Goal: Transaction & Acquisition: Book appointment/travel/reservation

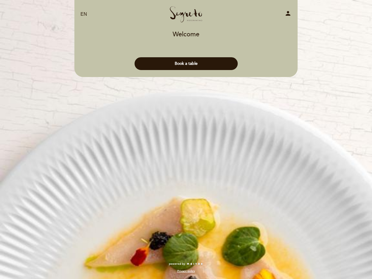
click at [186, 139] on div "EN ES PT Segreto person Welcome Welcome, Change user Book a table Select the nu…" at bounding box center [186, 139] width 372 height 279
click at [288, 14] on icon "person" at bounding box center [287, 13] width 7 height 7
click at [186, 64] on button "Book a table" at bounding box center [186, 63] width 103 height 13
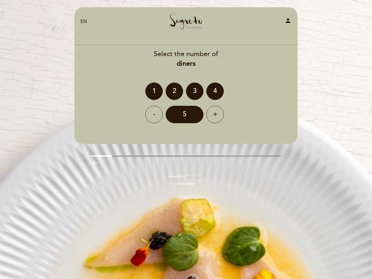
click at [224, 178] on div "Privacy policy" at bounding box center [186, 181] width 232 height 7
